Goal: Task Accomplishment & Management: Complete application form

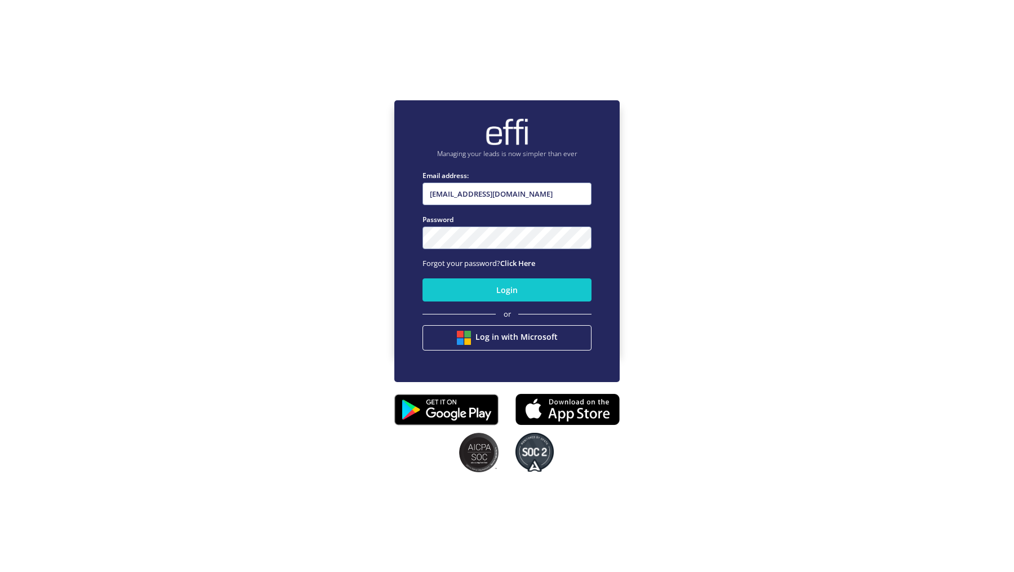
click at [496, 201] on input "[EMAIL_ADDRESS][DOMAIN_NAME]" at bounding box center [507, 194] width 169 height 23
click at [486, 190] on input "[EMAIL_ADDRESS][DOMAIN_NAME]" at bounding box center [507, 194] width 169 height 23
click at [505, 197] on input "[EMAIL_ADDRESS][DOMAIN_NAME]" at bounding box center [507, 194] width 169 height 23
type input "[EMAIL_ADDRESS][DOMAIN_NAME]"
click at [433, 299] on button "Login" at bounding box center [507, 289] width 169 height 23
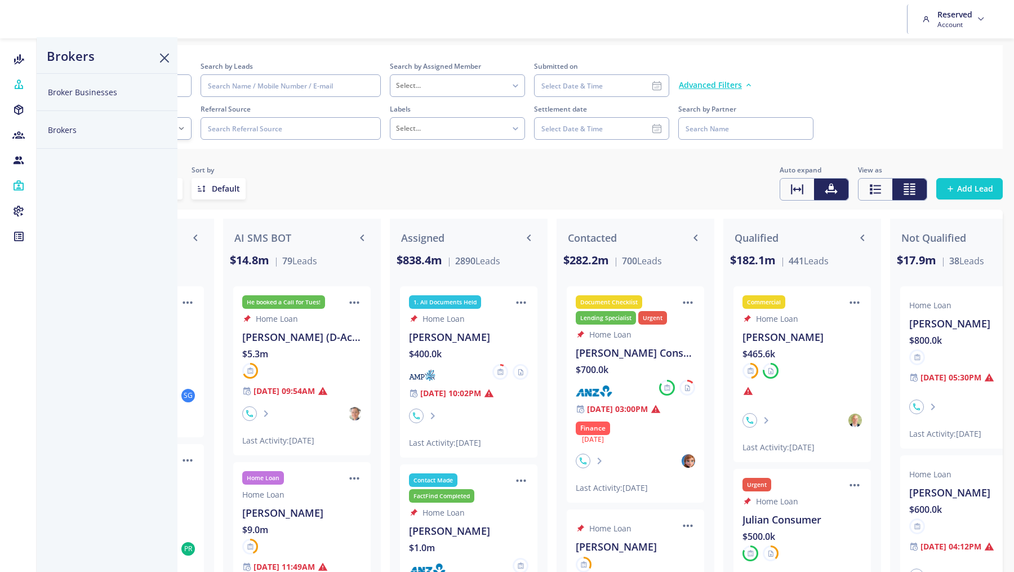
click at [56, 92] on button "Broker Businesses" at bounding box center [107, 92] width 141 height 38
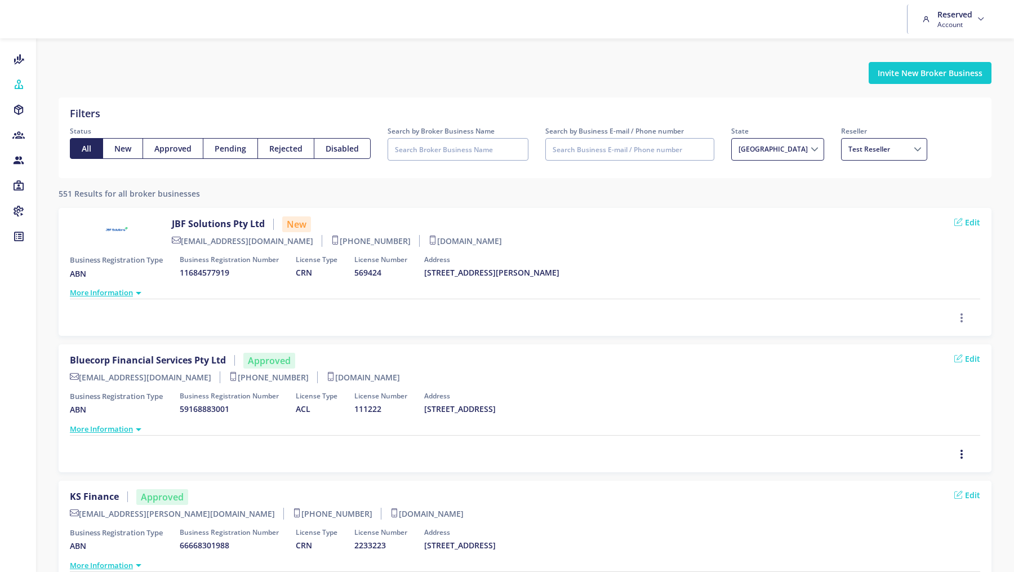
click at [959, 317] on icon "button" at bounding box center [961, 318] width 9 height 12
click at [924, 263] on span "Approve" at bounding box center [932, 259] width 32 height 11
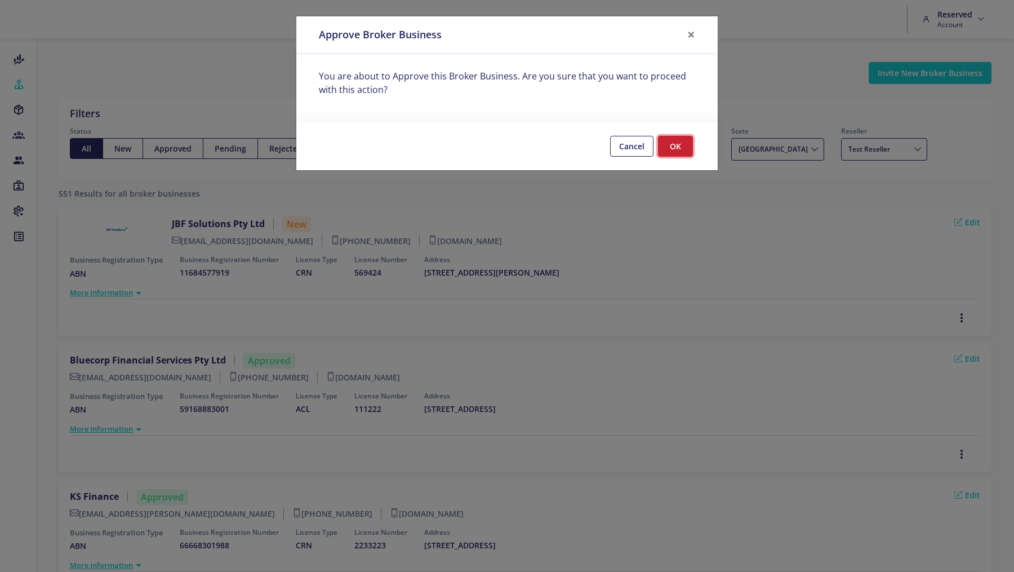
click at [672, 150] on button "OK" at bounding box center [675, 146] width 35 height 21
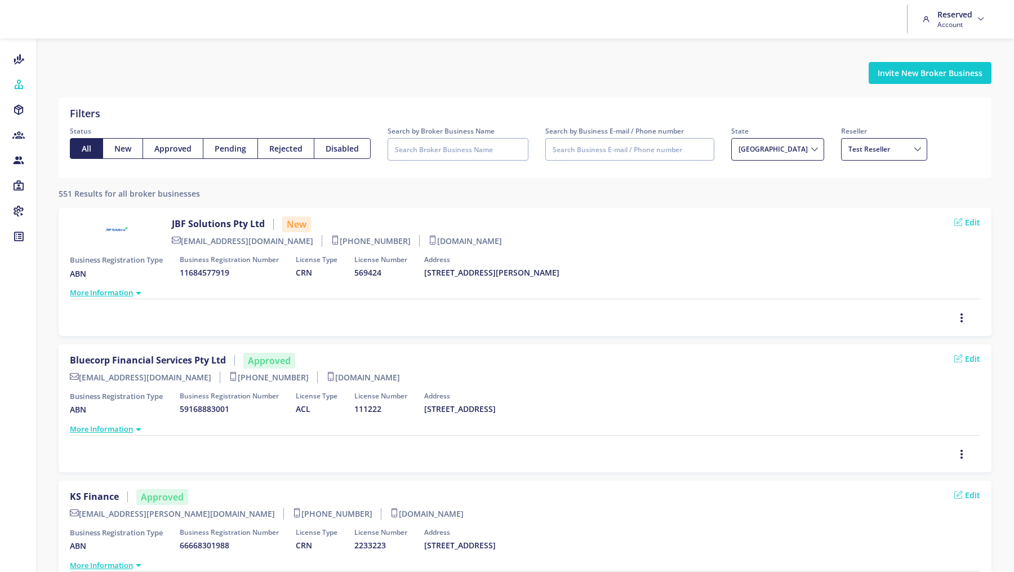
drag, startPoint x: 486, startPoint y: 237, endPoint x: 426, endPoint y: 237, distance: 59.7
click at [426, 237] on div "JBF Solutions Pty Ltd New jb@jbfsolutions.com.au +61450304309 jbfsolutions.effi…" at bounding box center [525, 233] width 910 height 35
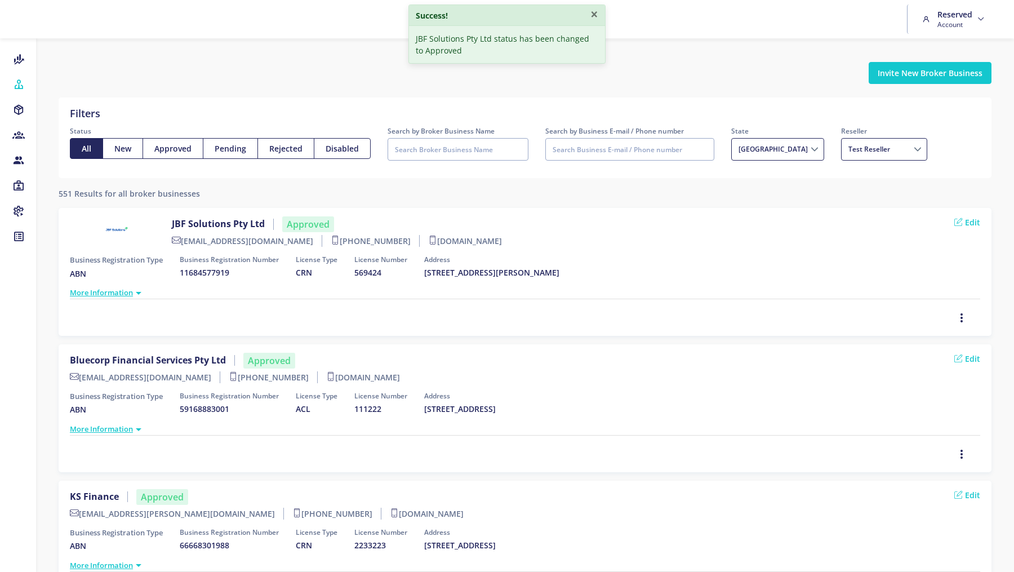
drag, startPoint x: 274, startPoint y: 242, endPoint x: 183, endPoint y: 242, distance: 91.3
click at [183, 242] on label "jb@jbfsolutions.com.au" at bounding box center [247, 241] width 150 height 12
copy label "jb@jbfsolutions.com.au"
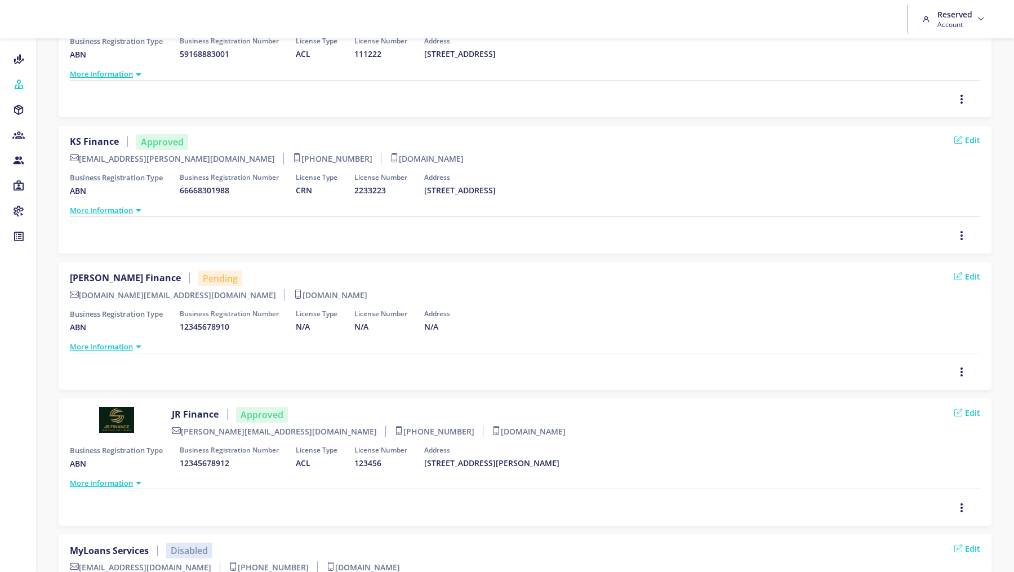
scroll to position [362, 0]
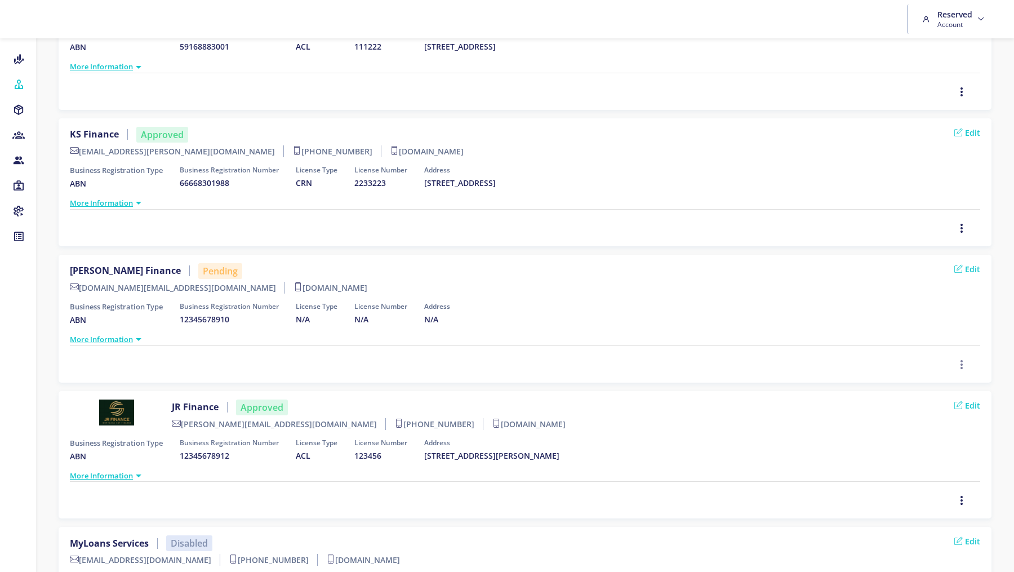
click at [921, 336] on span "Delete" at bounding box center [928, 341] width 25 height 11
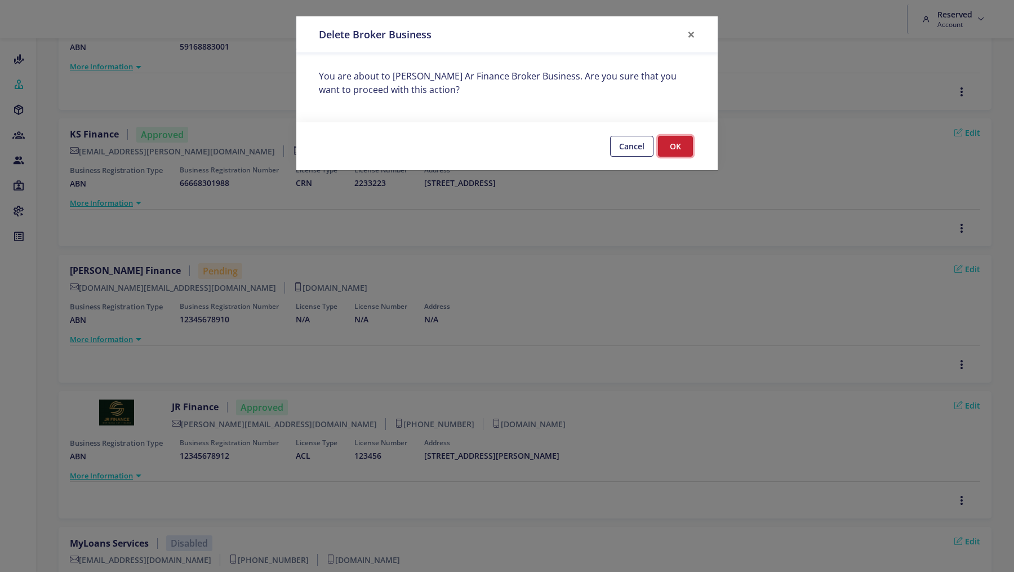
click at [679, 145] on button "OK" at bounding box center [675, 146] width 35 height 21
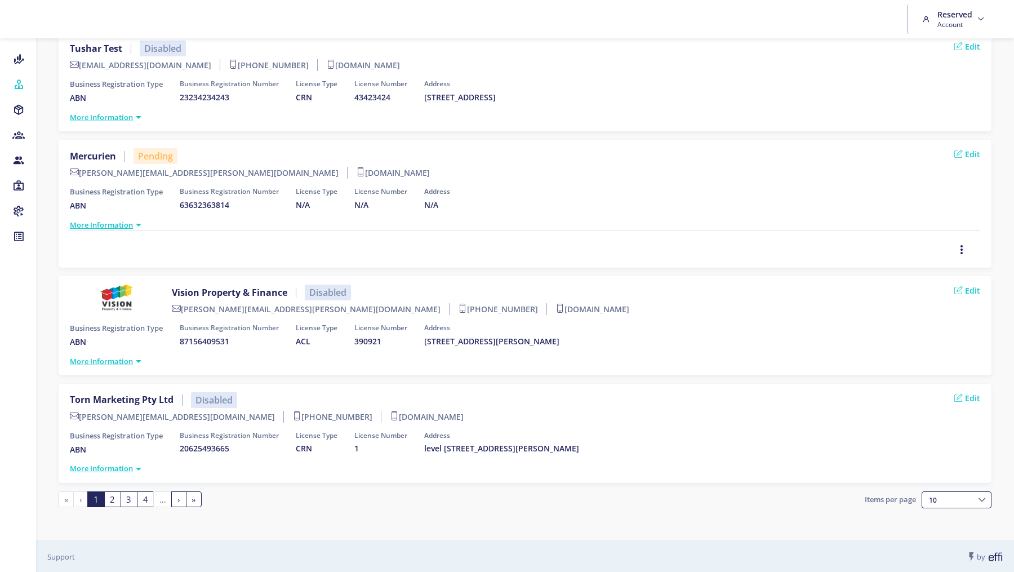
scroll to position [0, 0]
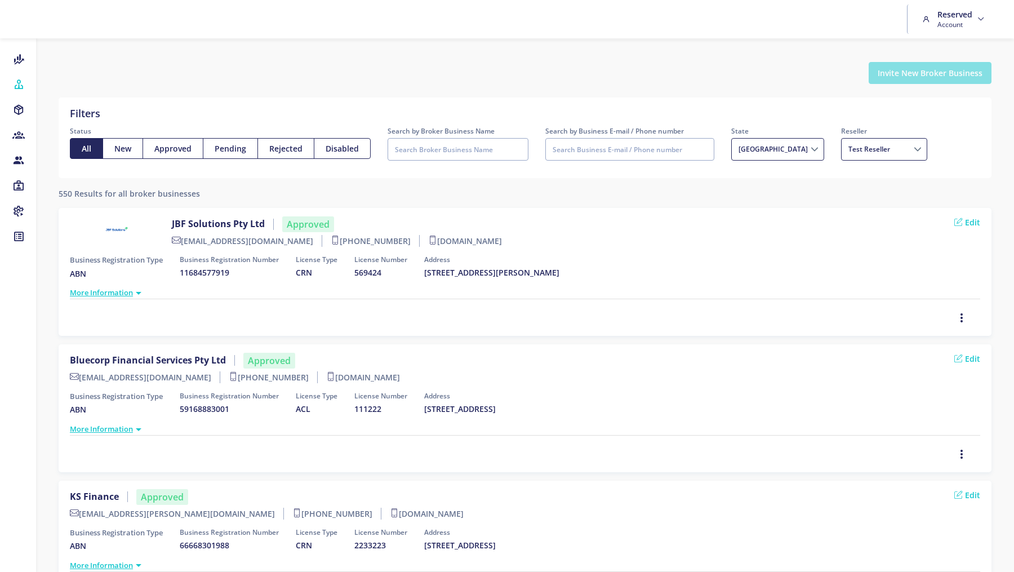
click at [935, 75] on button "Invite New Broker Business" at bounding box center [930, 73] width 123 height 22
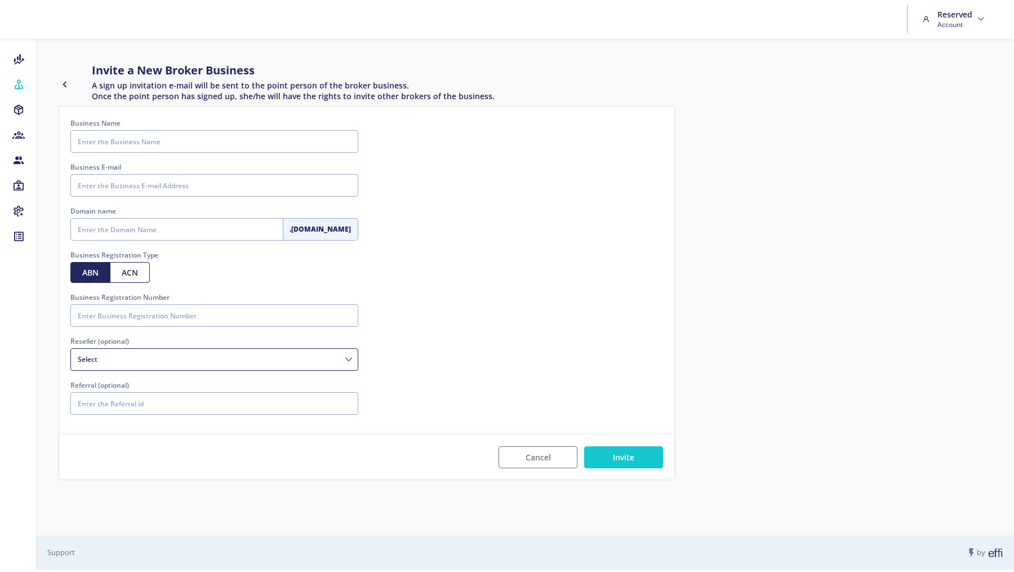
click at [125, 155] on div "Business Name Please enter the Business Name Business E-mail Domain name .effi.…" at bounding box center [214, 271] width 305 height 306
click at [129, 145] on input "Business Name" at bounding box center [214, 141] width 288 height 23
type input "K Finance Pty Ltd"
click at [116, 186] on input "Business E-mail" at bounding box center [214, 185] width 288 height 23
click at [105, 191] on input "Business E-mail" at bounding box center [214, 185] width 288 height 23
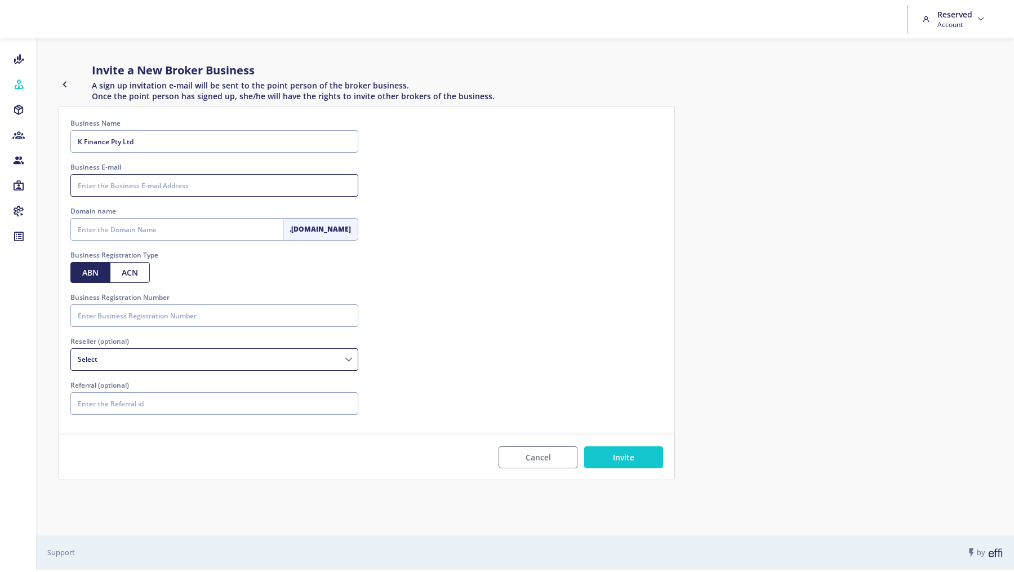
paste input "keishan.sub@gmail.com"
type input "keishan.sub@gmail.com"
click at [91, 226] on input "Domain name" at bounding box center [176, 229] width 213 height 23
type input "kfinance"
click at [108, 319] on input "Business Registration Number" at bounding box center [214, 315] width 288 height 23
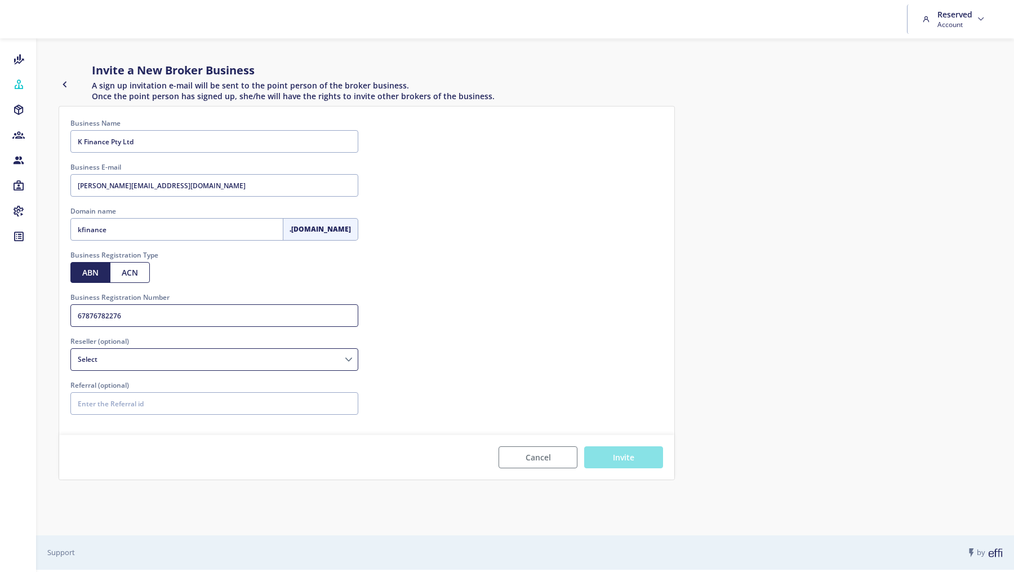
type input "67876782276"
click at [628, 464] on button "Invite" at bounding box center [623, 457] width 79 height 22
select select
